Goal: Task Accomplishment & Management: Manage account settings

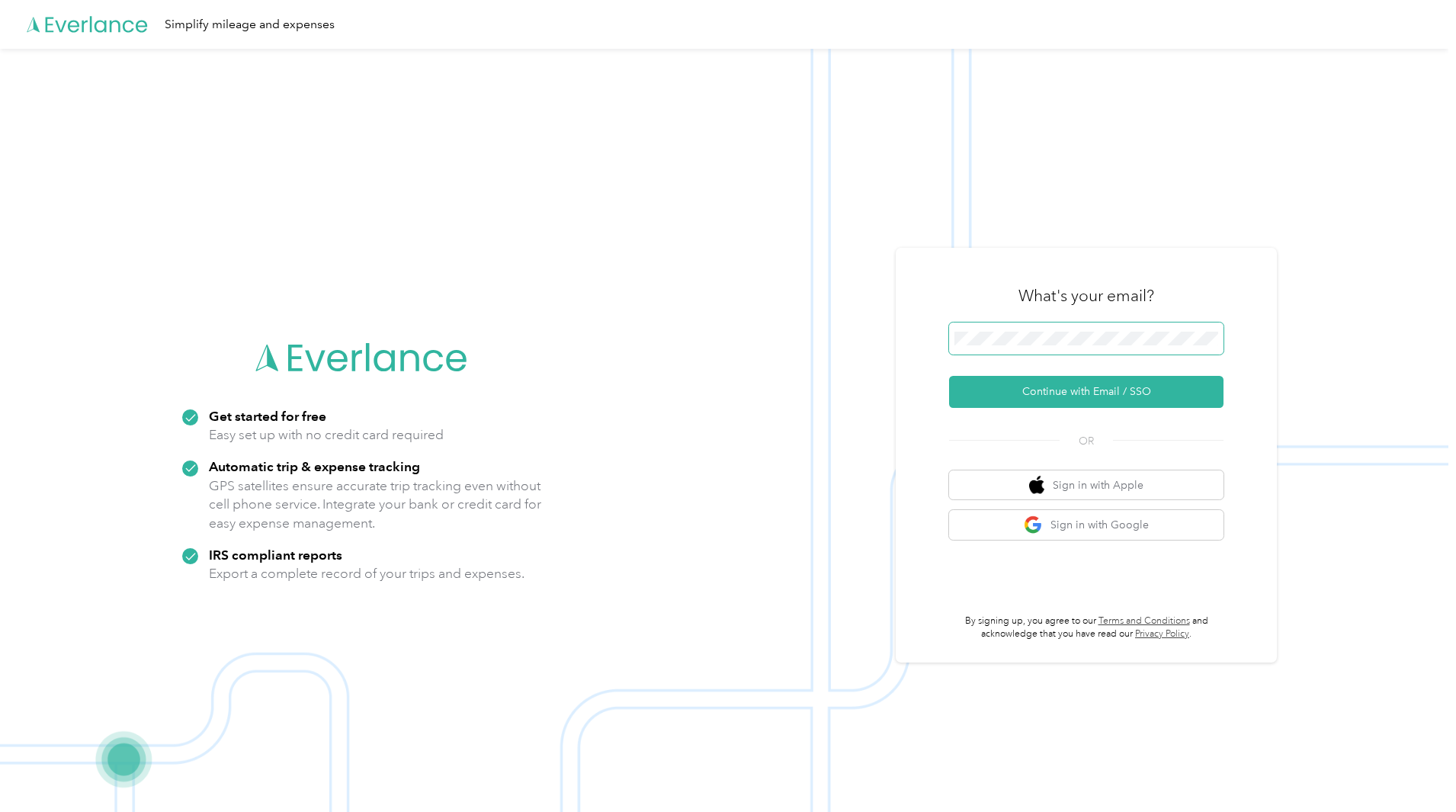
click at [1125, 330] on span at bounding box center [1086, 339] width 275 height 32
click at [1037, 385] on button "Continue with Email / SSO" at bounding box center [1086, 391] width 275 height 32
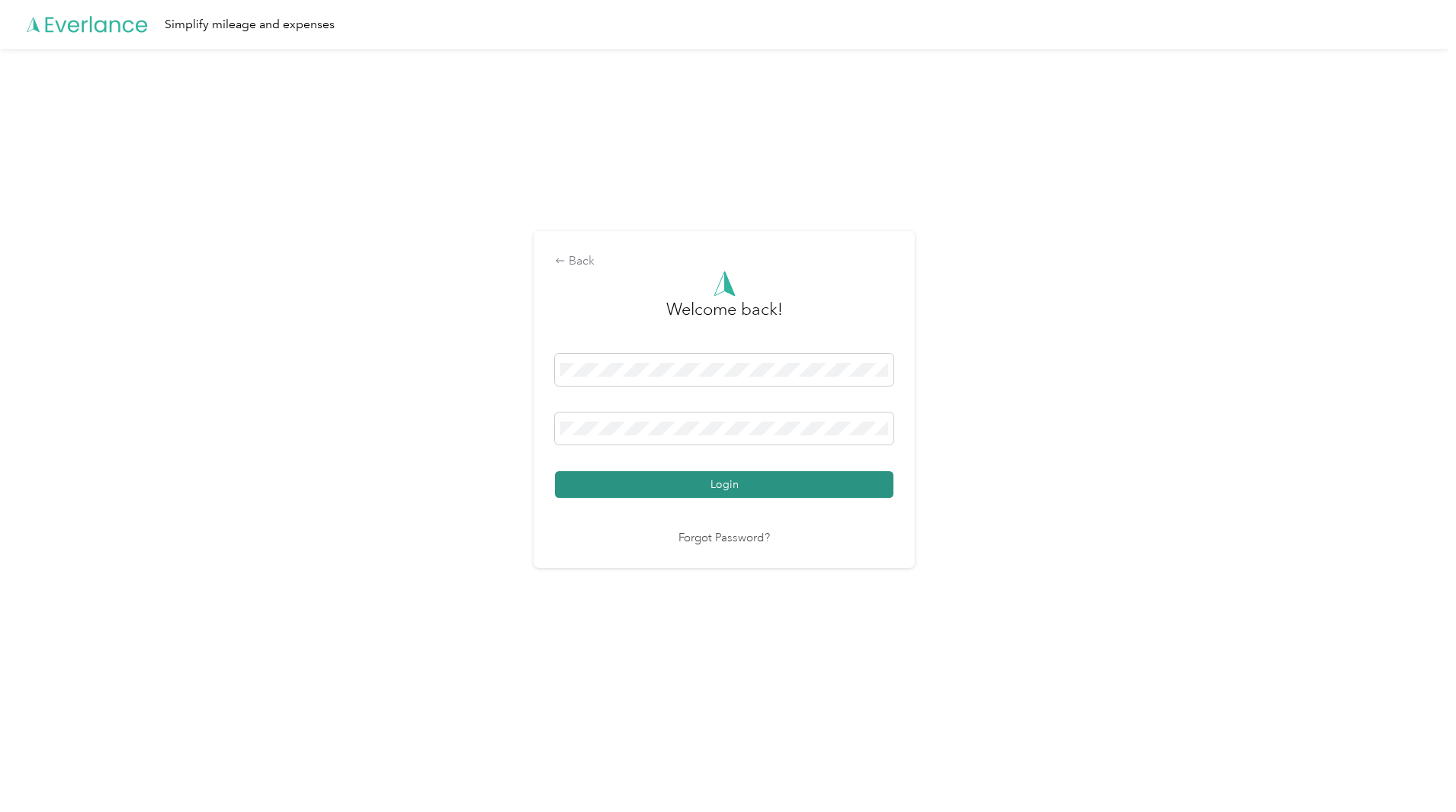
click at [626, 496] on button "Login" at bounding box center [724, 485] width 339 height 27
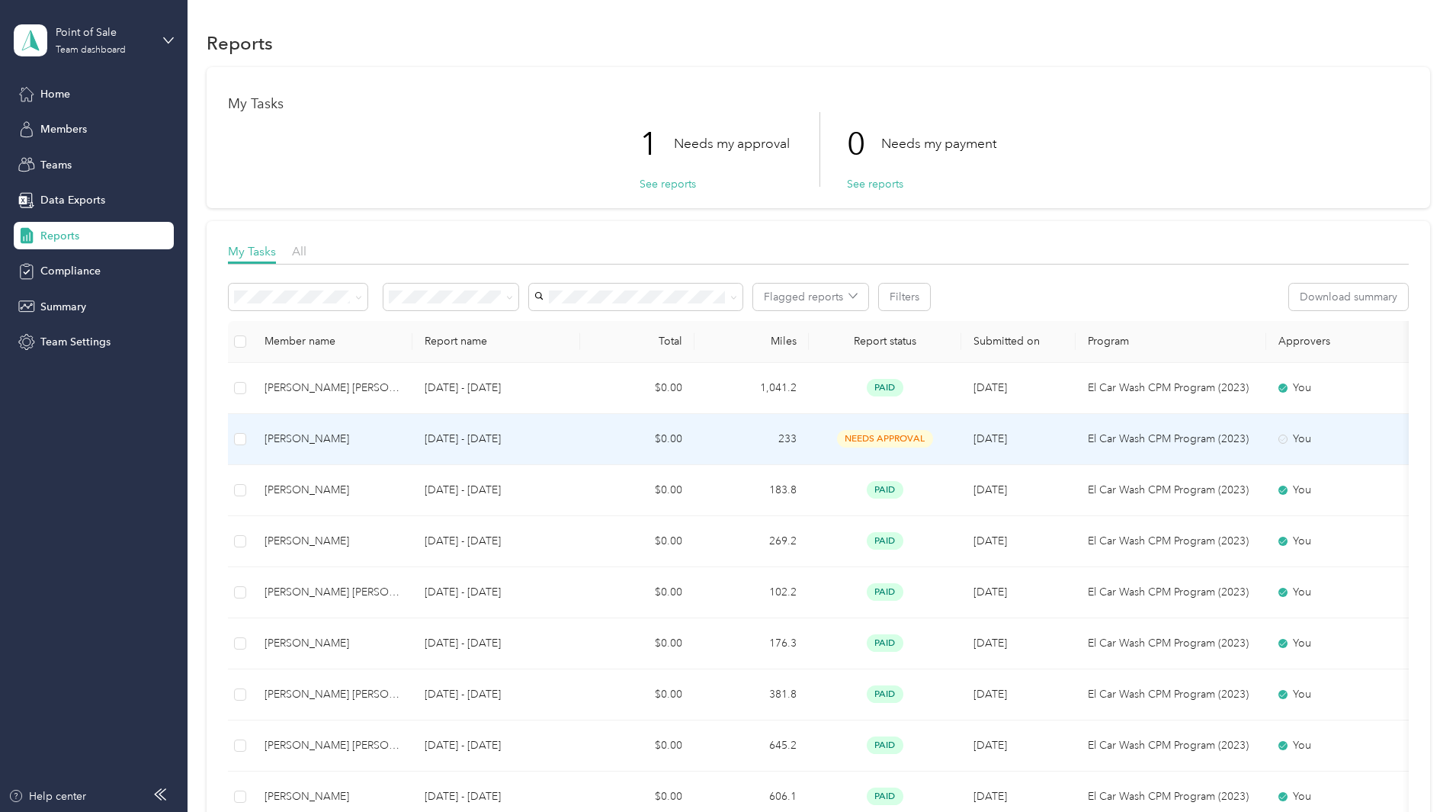
click at [400, 442] on div "[PERSON_NAME]" at bounding box center [332, 438] width 136 height 17
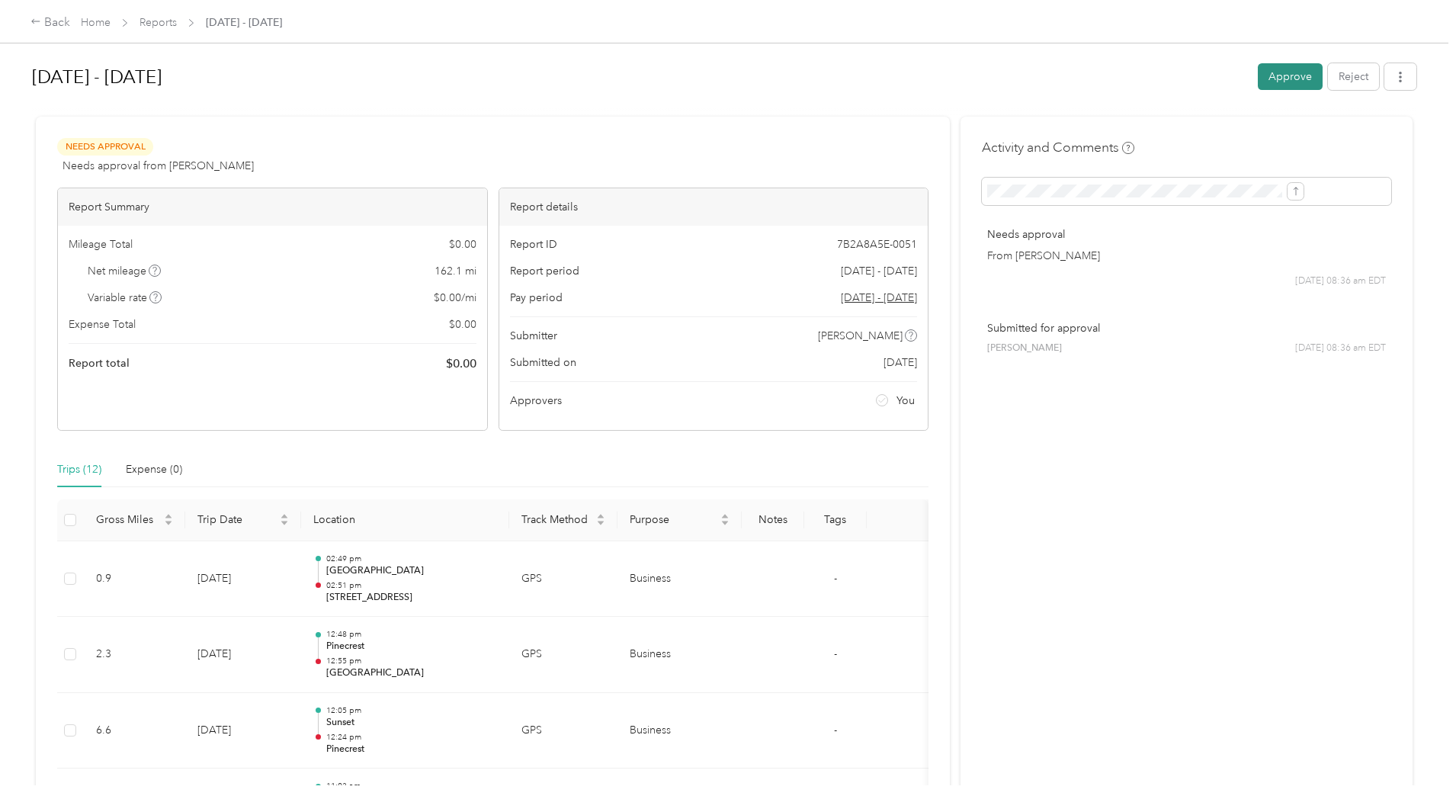
click at [1258, 77] on button "Approve" at bounding box center [1290, 76] width 65 height 27
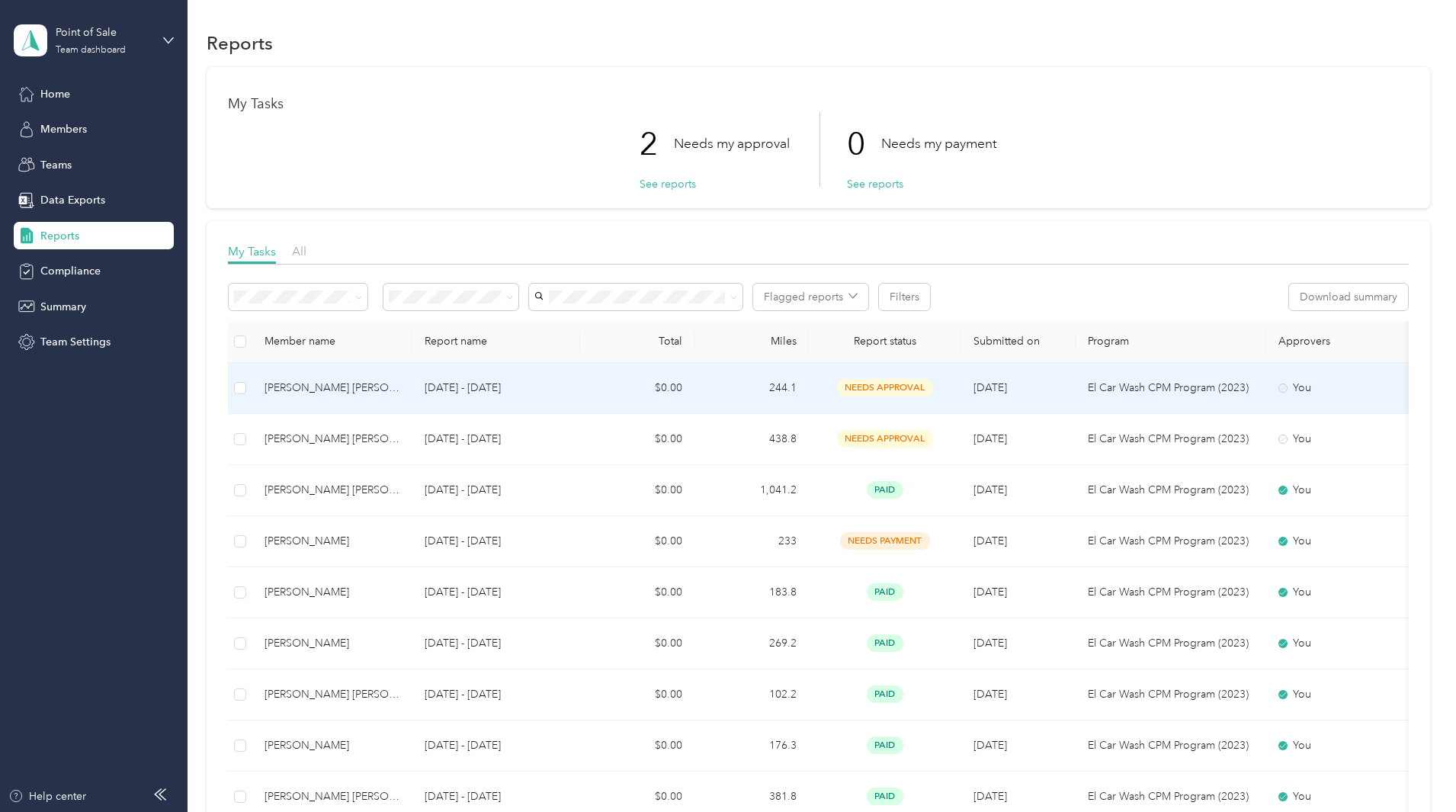
click at [253, 388] on td at bounding box center [239, 388] width 24 height 51
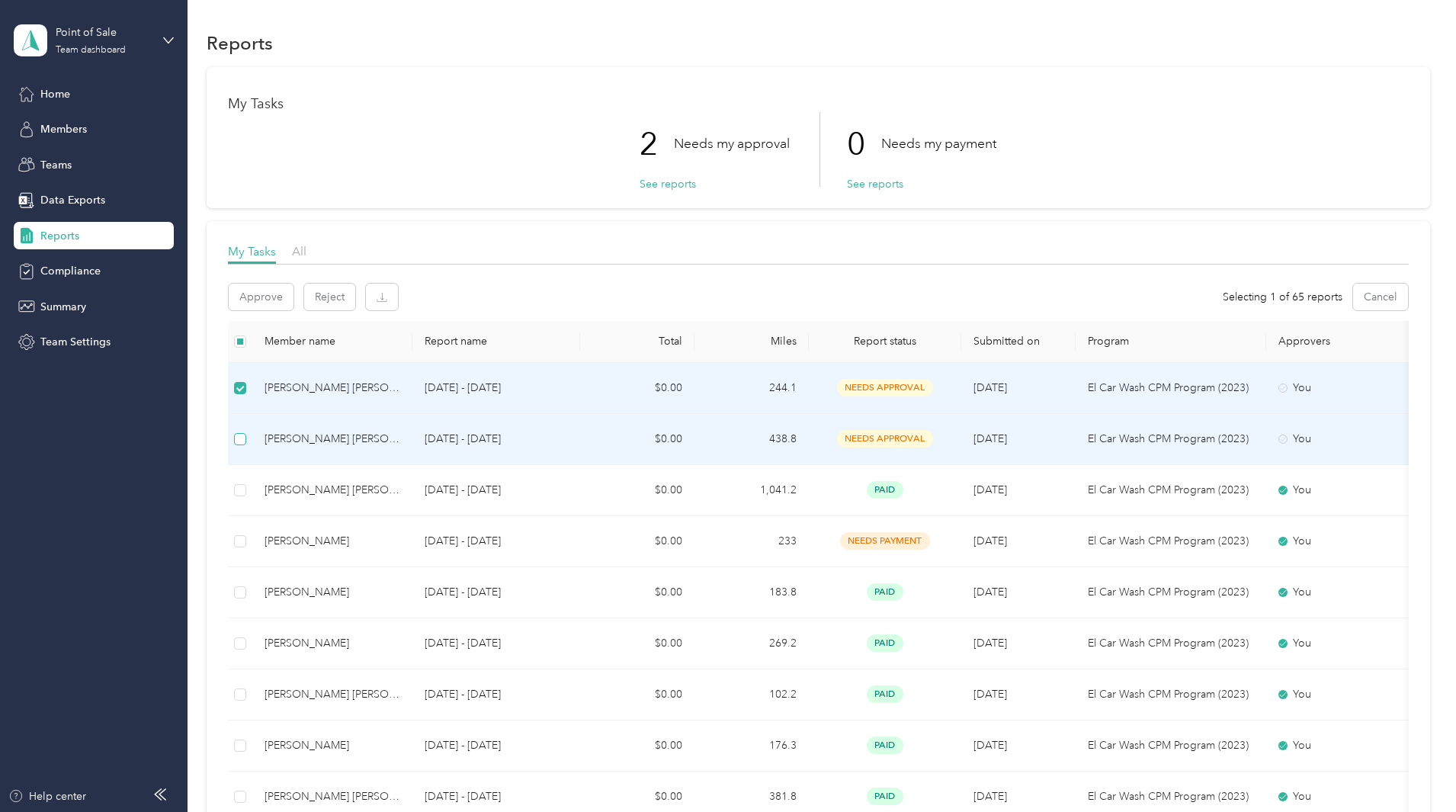
click at [246, 431] on label at bounding box center [240, 438] width 12 height 17
click at [294, 299] on button "Approve" at bounding box center [261, 297] width 65 height 27
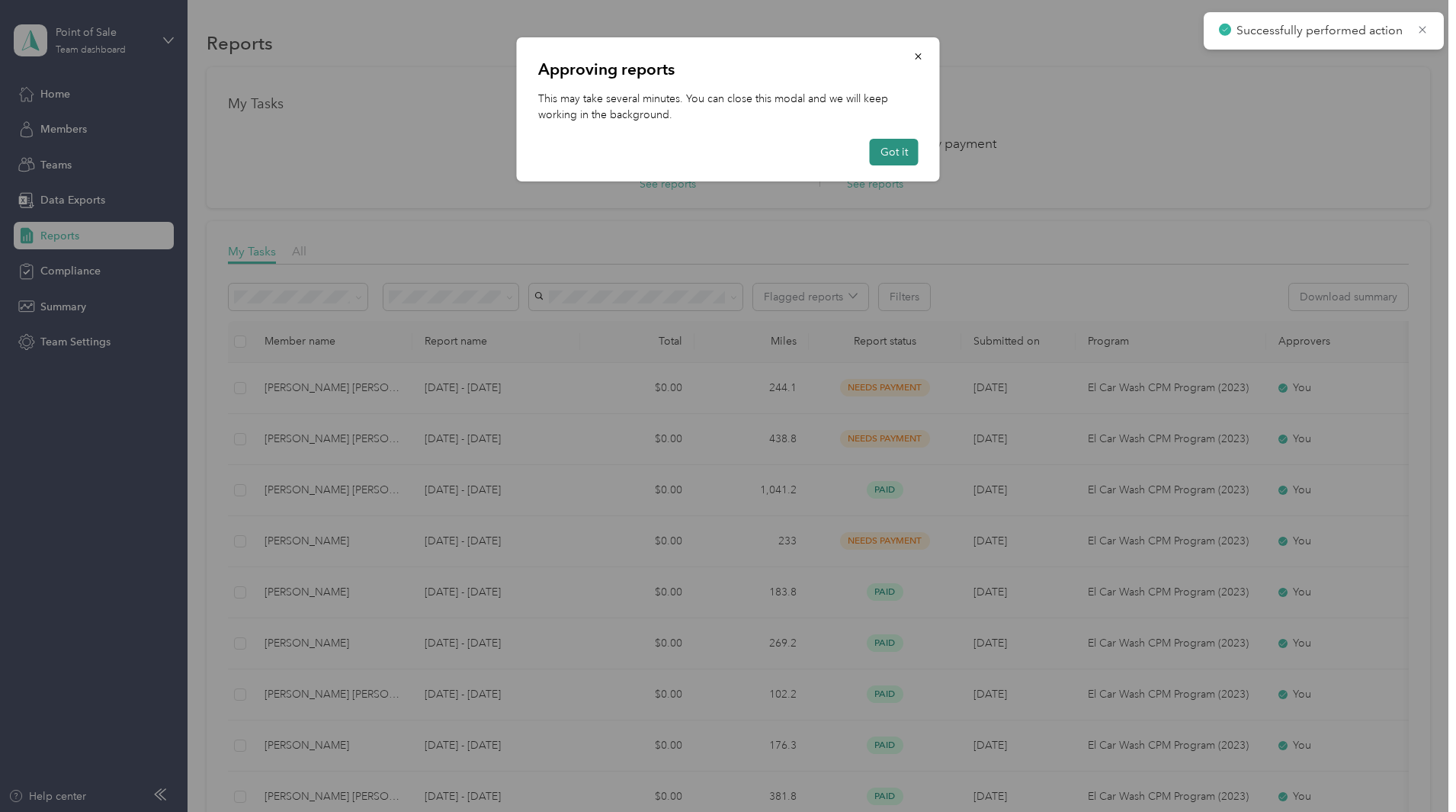
click at [887, 164] on button "Got it" at bounding box center [894, 152] width 49 height 27
